Goal: Task Accomplishment & Management: Complete application form

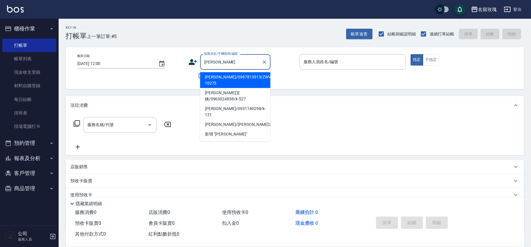
click at [223, 74] on li "[PERSON_NAME]/0987813913/ZWVI-10275" at bounding box center [235, 80] width 70 height 16
type input "[PERSON_NAME]/0987813913/ZWVI-10275"
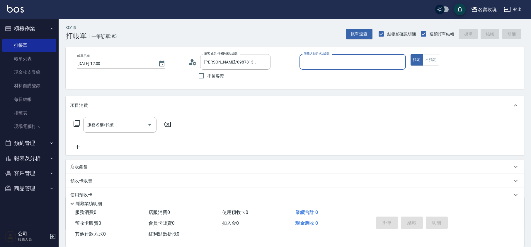
type input "VIVI-2"
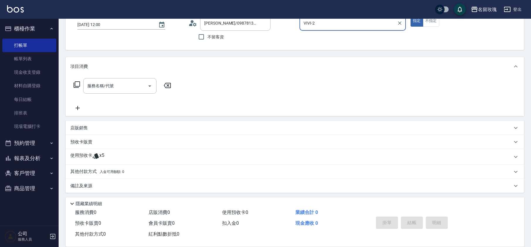
scroll to position [40, 0]
click at [91, 160] on p "使用預收卡" at bounding box center [81, 156] width 22 height 9
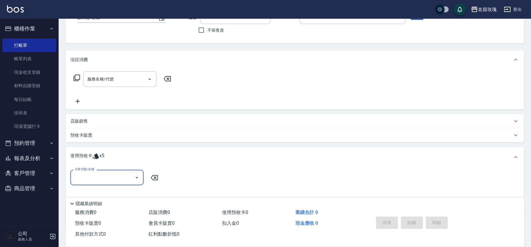
scroll to position [0, 0]
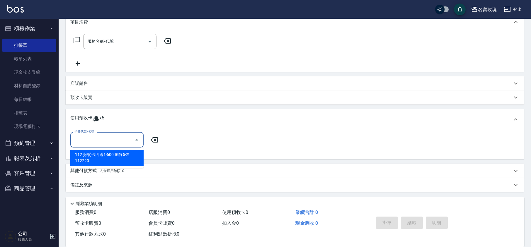
click at [102, 138] on input "卡券代號/名稱" at bounding box center [102, 140] width 59 height 10
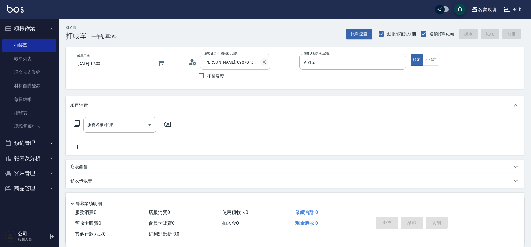
click at [264, 63] on icon "Clear" at bounding box center [264, 62] width 6 height 6
click at [401, 62] on icon "Clear" at bounding box center [400, 62] width 6 height 6
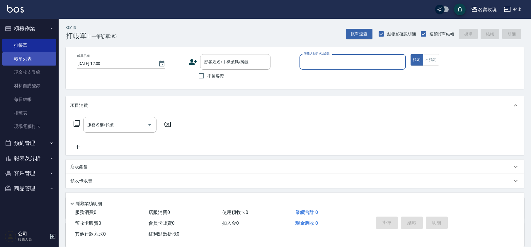
click at [28, 56] on link "帳單列表" at bounding box center [29, 58] width 54 height 13
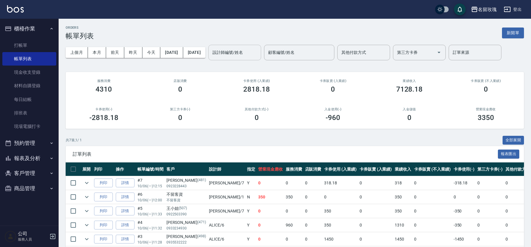
click at [250, 54] on input "設計師編號/姓名" at bounding box center [234, 52] width 47 height 10
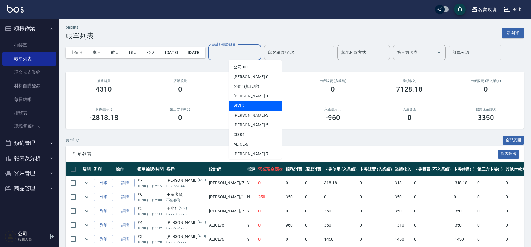
click at [243, 105] on span "VIVI -2" at bounding box center [239, 106] width 11 height 6
type input "VIVI-2"
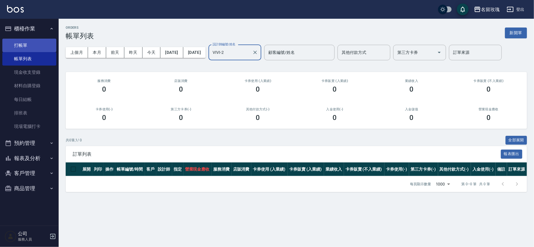
click at [38, 45] on link "打帳單" at bounding box center [29, 45] width 54 height 13
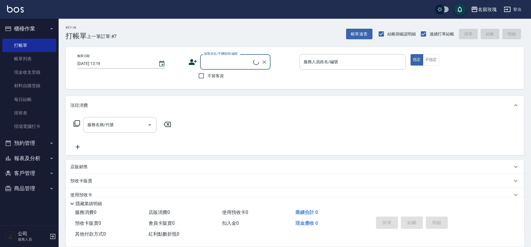
click at [222, 60] on input "顧客姓名/手機號碼/編號" at bounding box center [228, 62] width 50 height 10
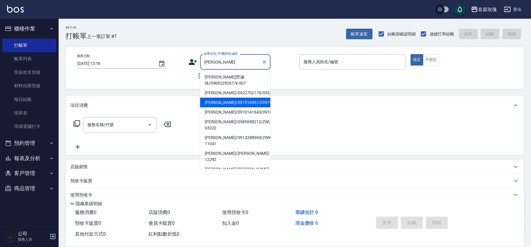
click at [234, 108] on li "[PERSON_NAME]/0975165612/0975165612" at bounding box center [235, 103] width 70 height 10
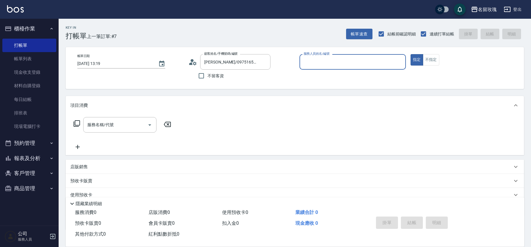
click at [187, 64] on div "帳單日期 [DATE] 13:19 顧客姓名/手機號碼/編號 [PERSON_NAME]/0975165612/0975165612 顧客姓名/手機號碼/編號…" at bounding box center [295, 68] width 444 height 28
click at [188, 63] on div "帳單日期 [DATE] 13:19 顧客姓名/手機號碼/編號 [PERSON_NAME]/0975165612/0975165612 顧客姓名/手機號碼/編號…" at bounding box center [295, 68] width 444 height 28
click at [189, 62] on icon at bounding box center [192, 62] width 9 height 9
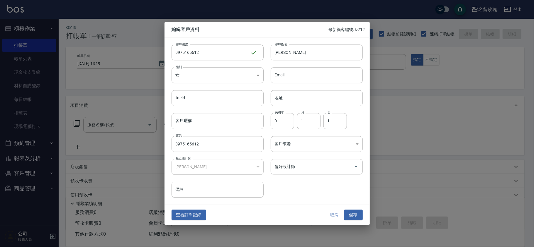
click at [337, 217] on button "取消" at bounding box center [334, 215] width 19 height 11
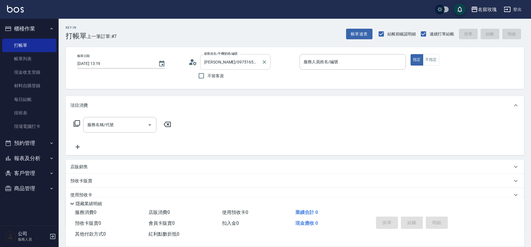
click at [227, 57] on input "[PERSON_NAME]/0975165612/0975165612" at bounding box center [231, 62] width 56 height 10
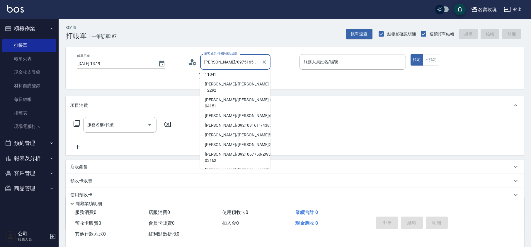
scroll to position [117, 0]
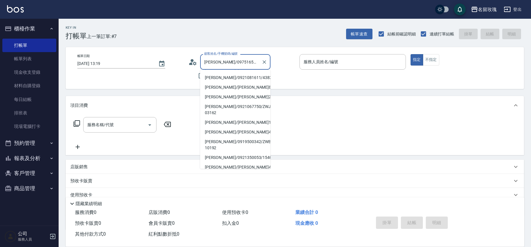
click at [211, 63] on input "[PERSON_NAME]/0975165612/0975165612" at bounding box center [231, 62] width 56 height 10
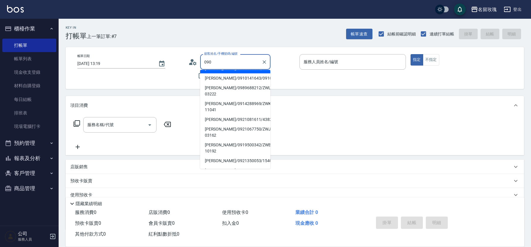
scroll to position [0, 0]
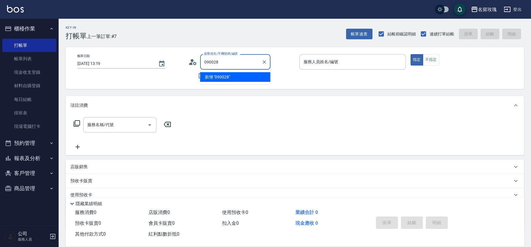
type input "0900286"
click at [263, 61] on icon "Clear" at bounding box center [264, 62] width 6 height 6
click at [189, 60] on icon at bounding box center [192, 62] width 9 height 9
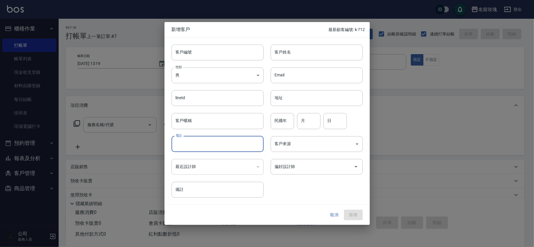
drag, startPoint x: 197, startPoint y: 146, endPoint x: 181, endPoint y: 141, distance: 16.9
click at [197, 146] on input "電話" at bounding box center [217, 144] width 92 height 16
type input "0900286269"
click at [185, 54] on input "客戶編號" at bounding box center [217, 53] width 92 height 16
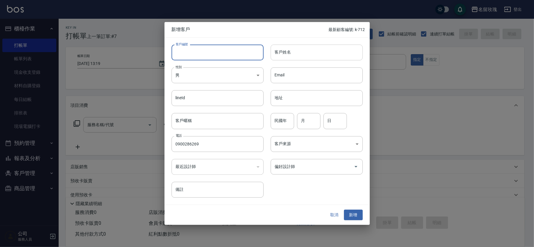
click at [298, 47] on input "客戶姓名" at bounding box center [316, 53] width 92 height 16
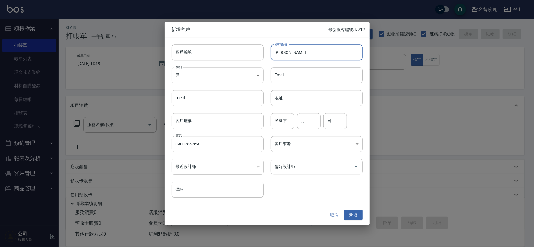
type input "[PERSON_NAME]"
click at [214, 78] on body "名留玫瑰 登出 櫃檯作業 打帳單 帳單列表 現金收支登錄 材料自購登錄 每日結帳 排班表 現場電腦打卡 預約管理 預約管理 單日預約紀錄 單週預約紀錄 報表及…" at bounding box center [267, 142] width 534 height 285
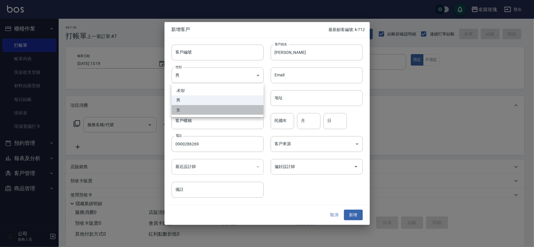
click at [195, 108] on li "女" at bounding box center [217, 110] width 92 height 10
type input "[DEMOGRAPHIC_DATA]"
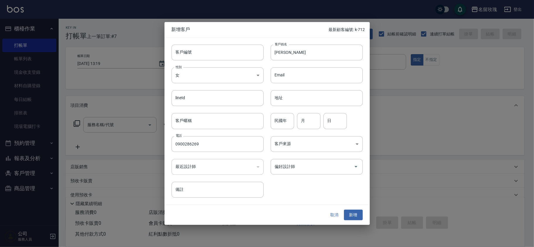
click at [269, 112] on div "民國年 民國年 月 月 日 日" at bounding box center [312, 117] width 99 height 23
click at [334, 212] on button "取消" at bounding box center [334, 215] width 19 height 11
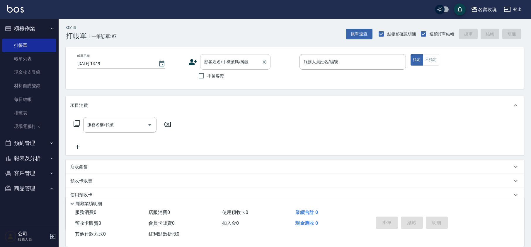
click at [224, 64] on input "顧客姓名/手機號碼/編號" at bounding box center [231, 62] width 56 height 10
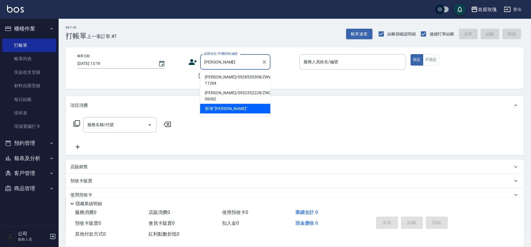
type input "[PERSON_NAME]"
click at [194, 61] on icon at bounding box center [193, 62] width 8 height 6
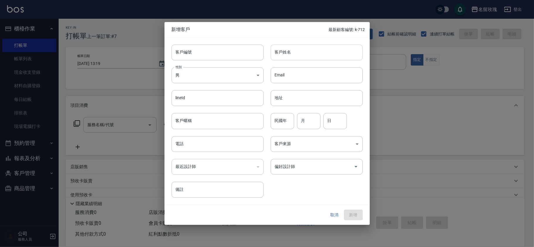
click at [291, 46] on input "客戶姓名" at bounding box center [316, 53] width 92 height 16
type input "[PERSON_NAME]"
click at [189, 147] on input "電話" at bounding box center [217, 144] width 92 height 16
type input "達"
type input "0900286269"
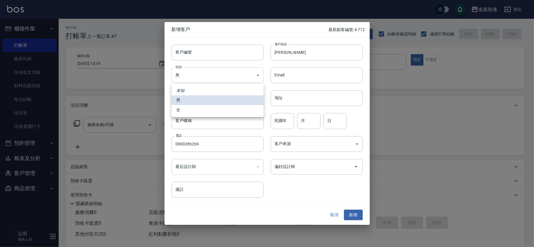
click at [191, 71] on body "名留玫瑰 登出 櫃檯作業 打帳單 帳單列表 現金收支登錄 材料自購登錄 每日結帳 排班表 現場電腦打卡 預約管理 預約管理 單日預約紀錄 單週預約紀錄 報表及…" at bounding box center [267, 142] width 534 height 285
click at [190, 109] on li "女" at bounding box center [217, 110] width 92 height 10
type input "[DEMOGRAPHIC_DATA]"
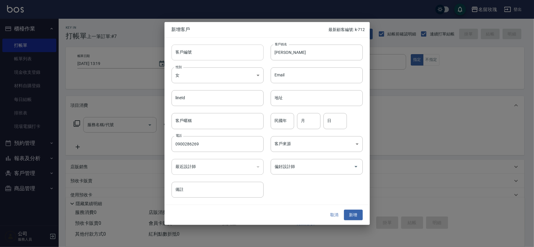
click at [200, 54] on input "客戶編號" at bounding box center [217, 53] width 92 height 16
drag, startPoint x: 294, startPoint y: 122, endPoint x: 278, endPoint y: 121, distance: 15.3
click at [291, 123] on div "民國年 民國年 月 月 日 日" at bounding box center [312, 117] width 99 height 23
click at [278, 121] on input "民國年" at bounding box center [281, 121] width 23 height 16
type input "75"
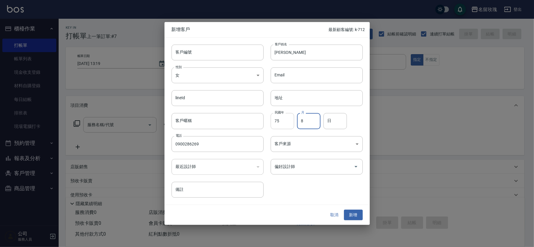
type input "8"
type input "15"
click at [222, 168] on div "​" at bounding box center [217, 167] width 92 height 16
click at [197, 51] on input "客戶編號" at bounding box center [217, 53] width 92 height 16
type input "vivi-08151"
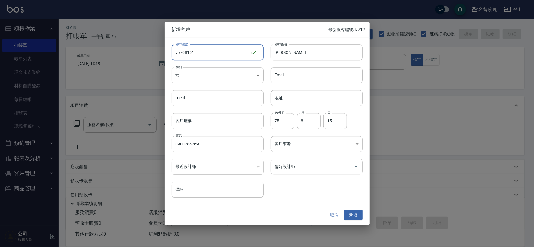
click at [357, 213] on button "新增" at bounding box center [353, 215] width 19 height 11
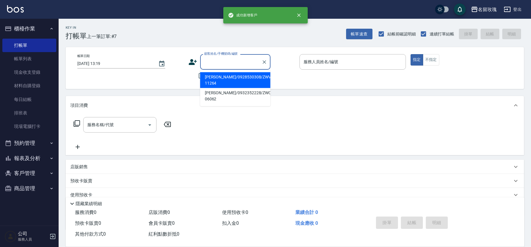
click at [213, 60] on input "顧客姓名/手機號碼/編號" at bounding box center [231, 62] width 56 height 10
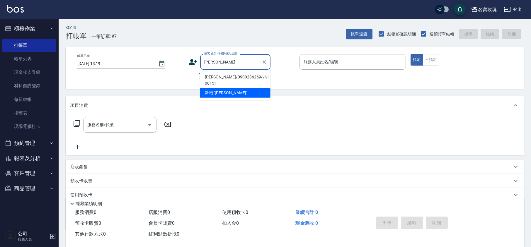
click at [217, 76] on li "[PERSON_NAME]/0900286269/vivi-08151" at bounding box center [235, 80] width 70 height 16
type input "[PERSON_NAME]/0900286269/vivi-08151"
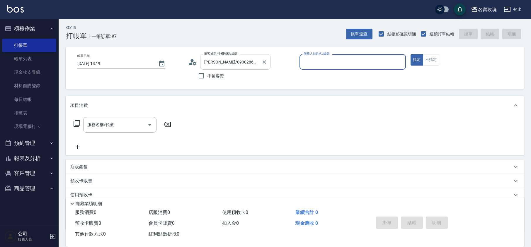
click at [238, 64] on input "[PERSON_NAME]/0900286269/vivi-08151" at bounding box center [231, 62] width 56 height 10
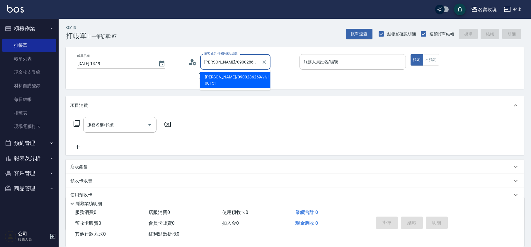
click at [312, 67] on input "服務人員姓名/編號" at bounding box center [352, 62] width 101 height 10
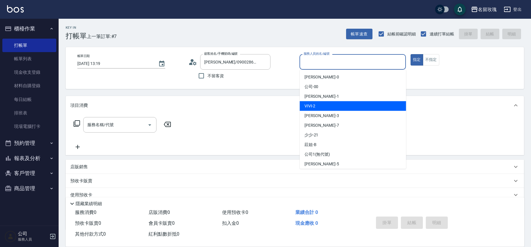
click at [314, 106] on span "VIVI -2" at bounding box center [309, 106] width 11 height 6
type input "VIVI-2"
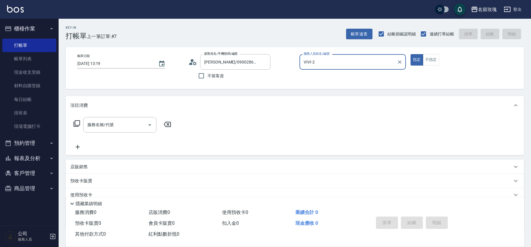
click at [189, 63] on icon at bounding box center [192, 62] width 9 height 9
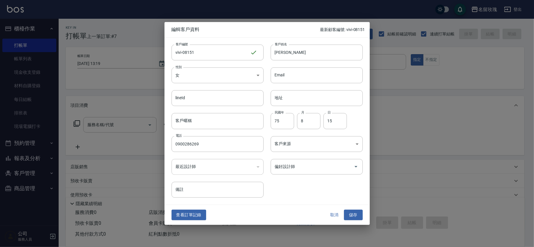
click at [232, 166] on div "​" at bounding box center [217, 167] width 92 height 16
click at [332, 214] on button "取消" at bounding box center [334, 215] width 19 height 11
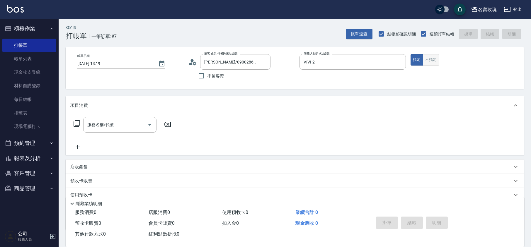
click at [432, 61] on button "不指定" at bounding box center [431, 59] width 16 height 11
click at [99, 122] on div "服務名稱/代號 服務名稱/代號" at bounding box center [119, 125] width 73 height 16
click at [76, 124] on icon at bounding box center [76, 123] width 7 height 7
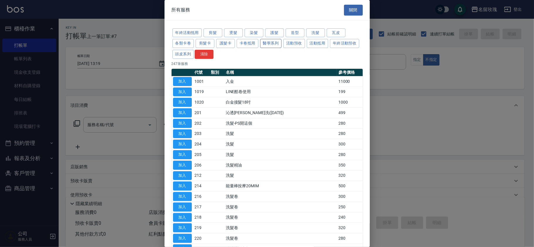
click at [265, 46] on button "醫學系列" at bounding box center [271, 43] width 22 height 9
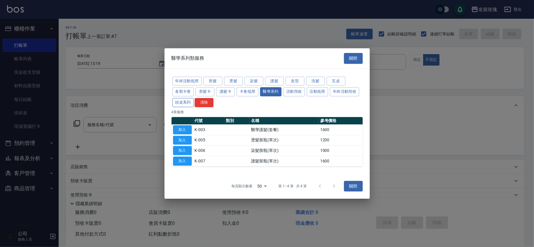
click at [184, 102] on button "頭皮系列" at bounding box center [183, 102] width 22 height 9
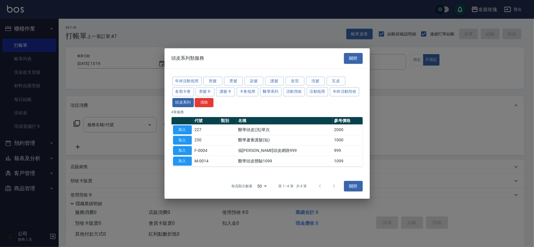
drag, startPoint x: 182, startPoint y: 127, endPoint x: 172, endPoint y: 129, distance: 9.9
click at [182, 128] on button "加入" at bounding box center [182, 129] width 19 height 9
type input "醫學頭皮(洗)單次(227)"
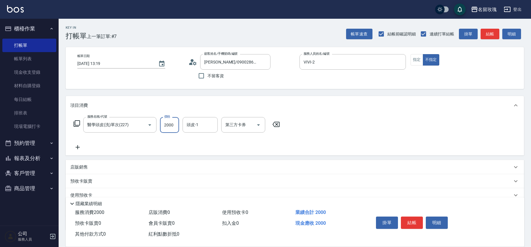
click at [172, 122] on input "2000" at bounding box center [169, 125] width 19 height 16
type input "1800"
click at [190, 124] on input "頭皮-1" at bounding box center [200, 125] width 30 height 10
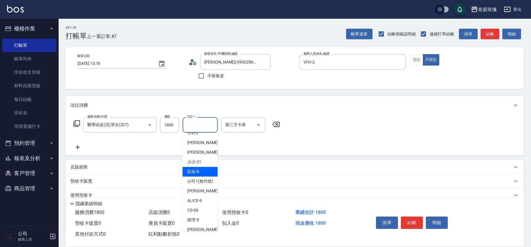
scroll to position [115, 0]
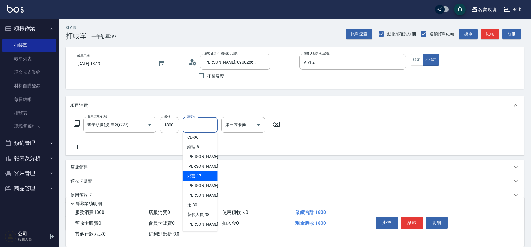
click at [195, 174] on span "湘芸 -17" at bounding box center [194, 176] width 14 height 6
type input "湘芸-17"
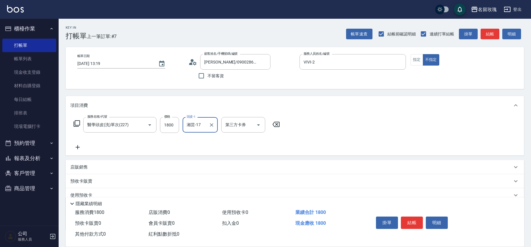
click at [347, 119] on div "服務名稱/代號 醫學頭皮(洗)單次(227) 服務名稱/代號 價格 1800 價格 頭皮-1 湘芸-17 頭皮-1 第三方卡券 第三方卡券" at bounding box center [295, 135] width 458 height 41
click at [72, 122] on div "服務名稱/代號 醫學頭皮(洗)單次(227) 服務名稱/代號 價格 1800 價格 頭皮-1 湘芸-17 頭皮-1 第三方卡券 第三方卡券" at bounding box center [176, 125] width 213 height 16
click at [87, 109] on div "項目消費" at bounding box center [295, 105] width 458 height 19
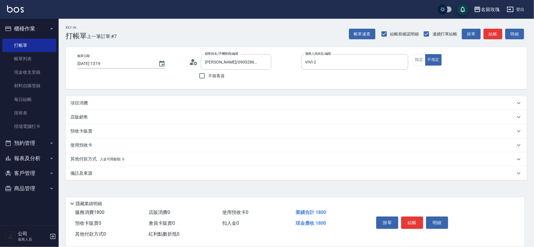
click at [79, 104] on p "項目消費" at bounding box center [79, 103] width 18 height 6
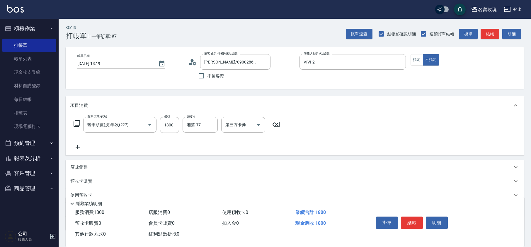
click at [73, 124] on div "服務名稱/代號 醫學頭皮(洗)單次(227) 服務名稱/代號 價格 1800 價格 頭皮-1 湘芸-17 頭皮-1 第三方卡券 第三方卡券" at bounding box center [176, 125] width 213 height 16
click at [78, 146] on icon at bounding box center [78, 147] width 4 height 4
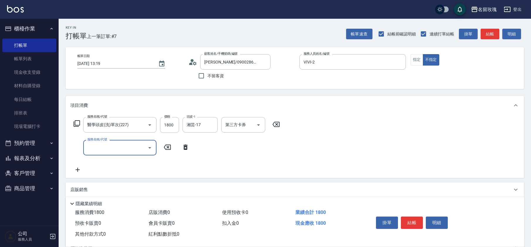
click at [96, 149] on input "服務名稱/代號" at bounding box center [115, 148] width 59 height 10
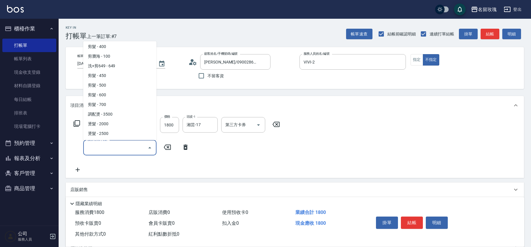
scroll to position [273, 0]
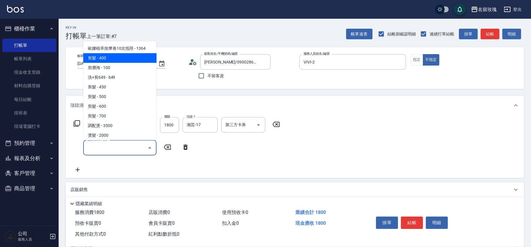
click at [104, 53] on span "剪髮 - 400" at bounding box center [119, 58] width 73 height 10
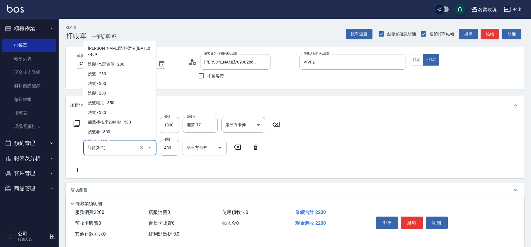
click at [127, 151] on input "剪髮(301)" at bounding box center [112, 148] width 52 height 10
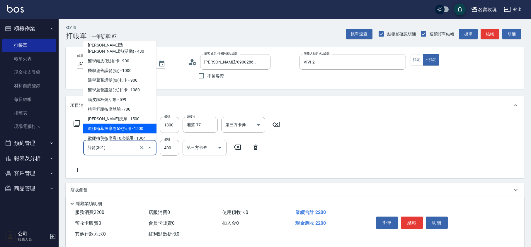
scroll to position [262, 0]
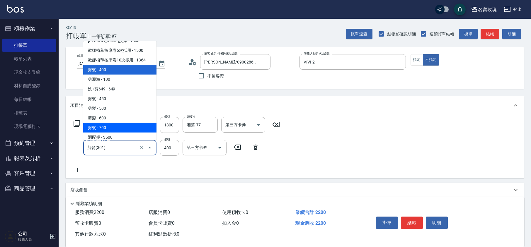
click at [106, 123] on span "剪髮 - 700" at bounding box center [119, 128] width 73 height 10
type input "剪髮(307)"
type input "700"
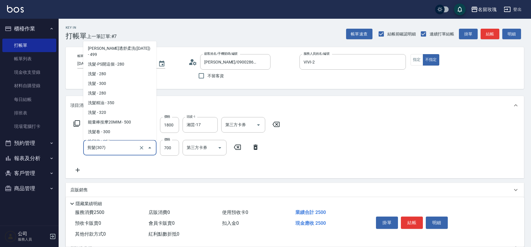
click at [108, 150] on input "剪髮(307)" at bounding box center [112, 148] width 52 height 10
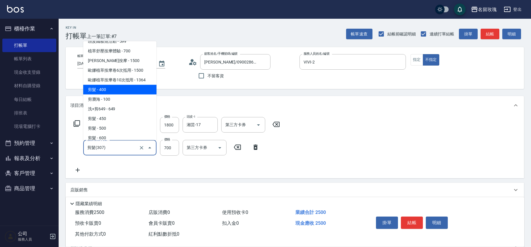
click at [98, 85] on span "剪髮 - 400" at bounding box center [119, 90] width 73 height 10
type input "剪髮(301)"
type input "400"
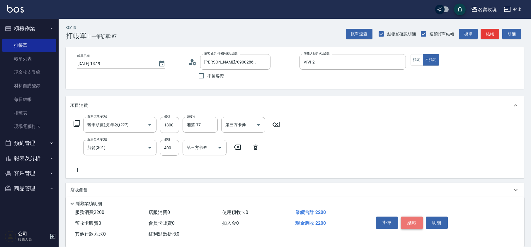
click at [417, 221] on button "結帳" at bounding box center [412, 223] width 22 height 12
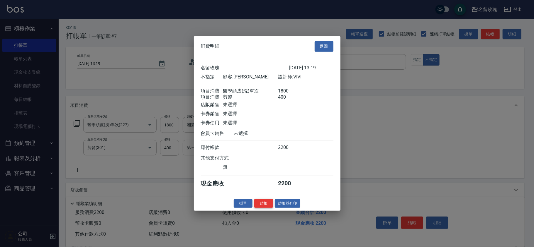
click at [263, 208] on button "結帳" at bounding box center [263, 203] width 19 height 9
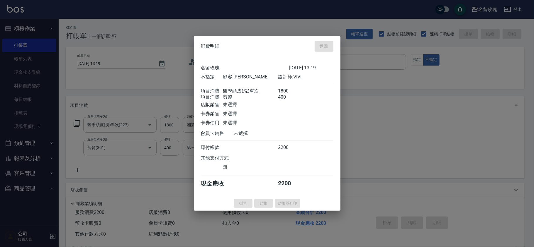
type input "[DATE] 13:38"
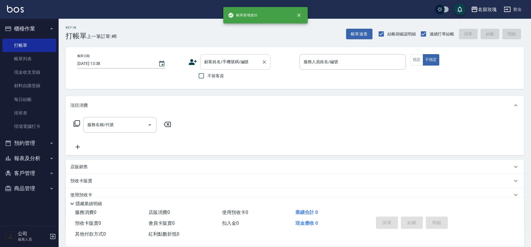
drag, startPoint x: 220, startPoint y: 58, endPoint x: 221, endPoint y: 61, distance: 3.3
click at [220, 60] on input "顧客姓名/手機號碼/編號" at bounding box center [231, 62] width 56 height 10
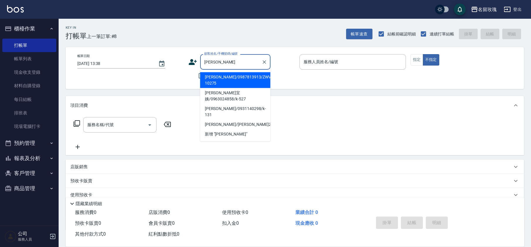
click at [213, 73] on li "[PERSON_NAME]/0987813913/ZWVI-10275" at bounding box center [235, 80] width 70 height 16
type input "[PERSON_NAME]/0987813913/ZWVI-10275"
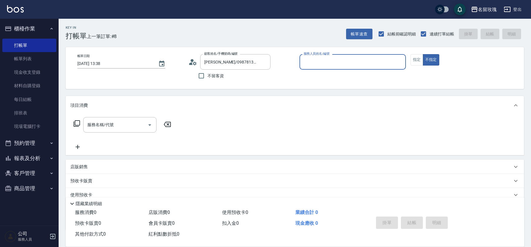
type input "VIVI-2"
drag, startPoint x: 106, startPoint y: 125, endPoint x: 103, endPoint y: 128, distance: 4.2
click at [106, 125] on div "服務名稱/代號 服務名稱/代號" at bounding box center [119, 125] width 73 height 16
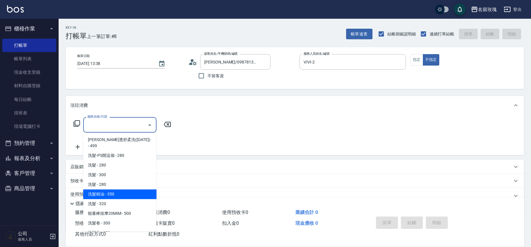
click at [113, 190] on span "洗髮精油 - 350" at bounding box center [119, 195] width 73 height 10
type input "洗髮精油(206)"
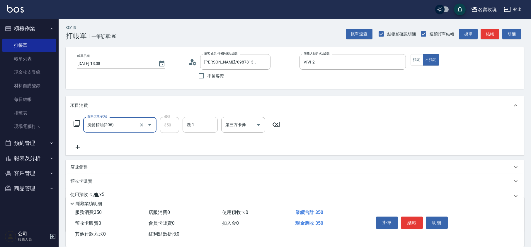
click at [196, 127] on input "洗-1" at bounding box center [200, 125] width 30 height 10
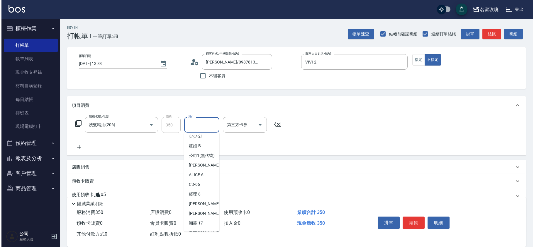
scroll to position [115, 0]
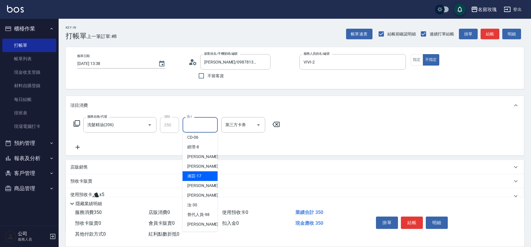
click at [195, 173] on span "湘芸 -17" at bounding box center [194, 176] width 14 height 6
type input "湘芸-17"
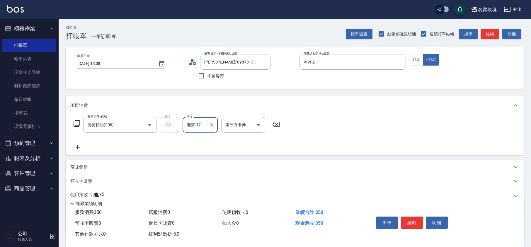
click at [74, 122] on icon at bounding box center [76, 123] width 7 height 7
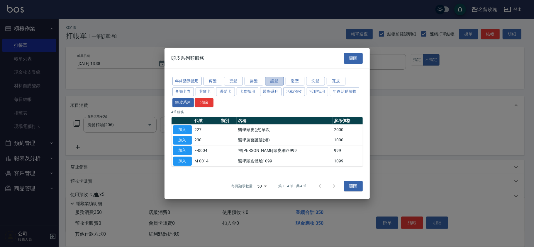
click at [272, 79] on button "護髮" at bounding box center [274, 81] width 19 height 9
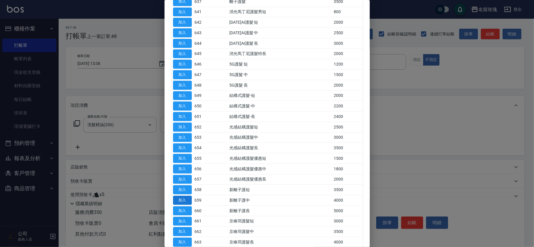
scroll to position [273, 0]
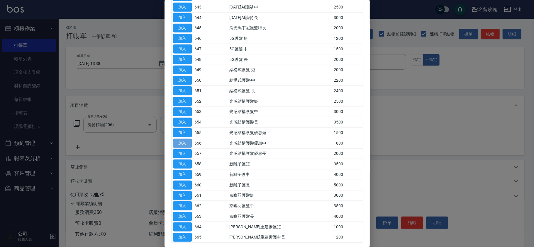
click at [188, 146] on button "加入" at bounding box center [182, 143] width 19 height 9
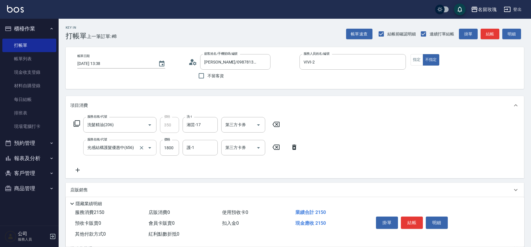
click at [120, 148] on input "光感結構護髮優惠中(656)" at bounding box center [112, 148] width 52 height 10
click at [297, 149] on icon at bounding box center [294, 147] width 15 height 7
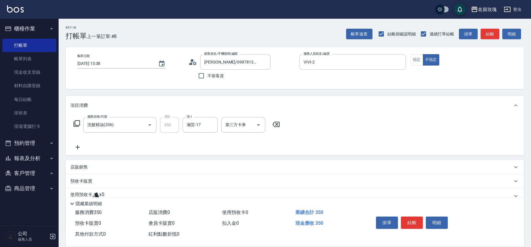
click at [75, 125] on icon at bounding box center [77, 123] width 6 height 6
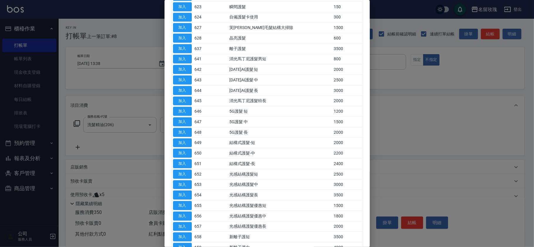
scroll to position [149, 0]
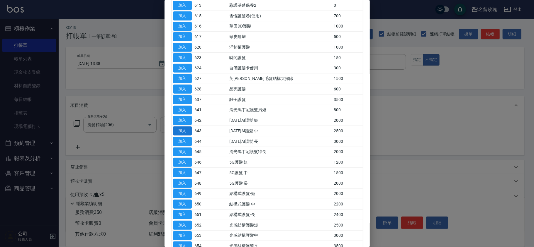
click at [185, 134] on button "加入" at bounding box center [182, 131] width 19 height 9
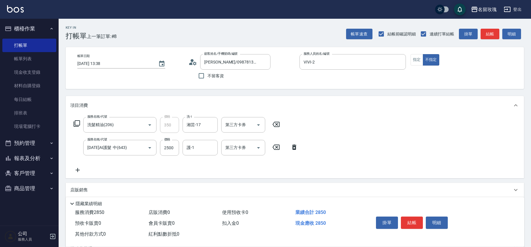
click at [293, 148] on icon at bounding box center [294, 147] width 4 height 5
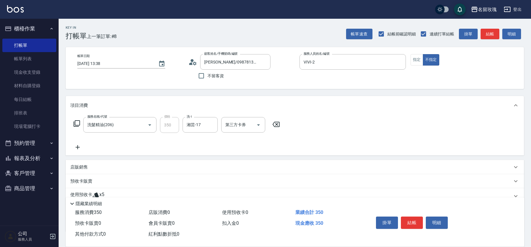
click at [76, 124] on icon at bounding box center [76, 123] width 7 height 7
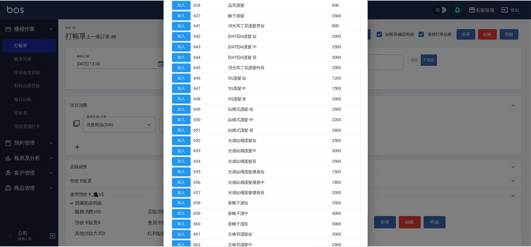
scroll to position [234, 0]
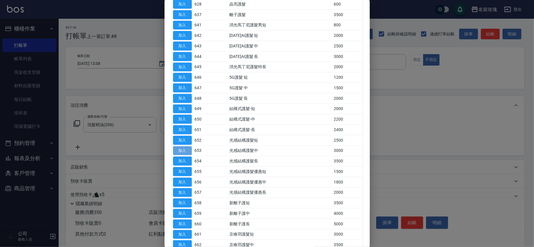
click at [185, 155] on button "加入" at bounding box center [182, 150] width 19 height 9
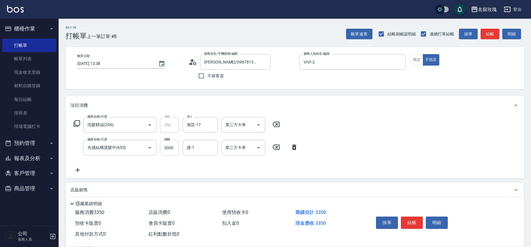
click at [172, 149] on input "3000" at bounding box center [169, 148] width 19 height 16
type input "2400"
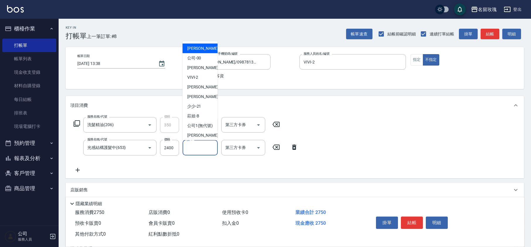
click at [197, 151] on input "護-1" at bounding box center [200, 148] width 30 height 10
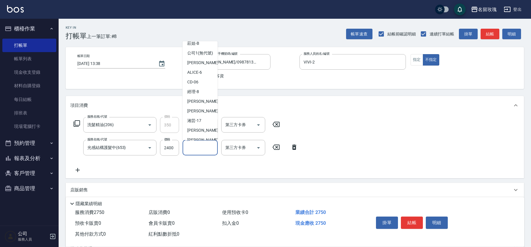
scroll to position [115, 0]
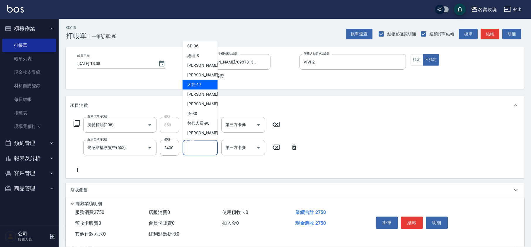
click at [197, 84] on span "湘芸 -17" at bounding box center [194, 85] width 14 height 6
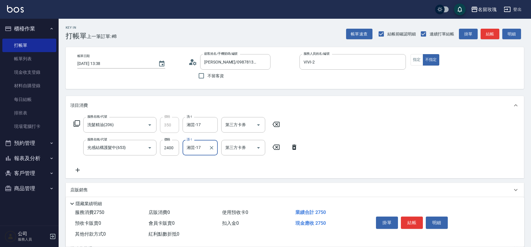
type input "湘芸-17"
click at [416, 59] on button "指定" at bounding box center [416, 59] width 13 height 11
click at [413, 220] on button "結帳" at bounding box center [412, 223] width 22 height 12
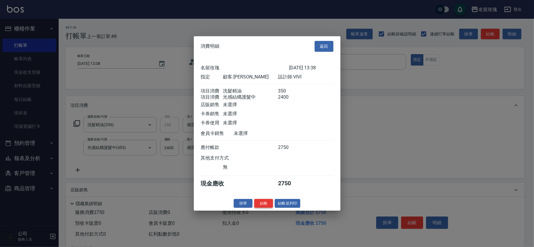
click at [263, 202] on button "結帳" at bounding box center [263, 203] width 19 height 9
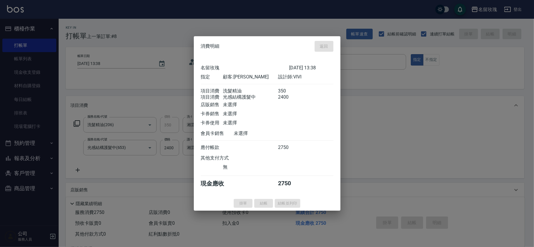
type input "[DATE] 13:41"
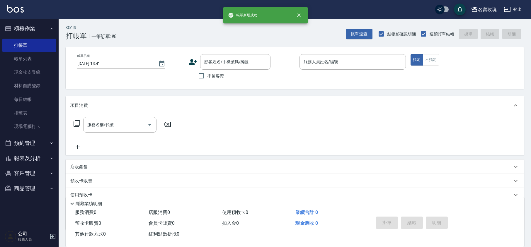
scroll to position [0, 0]
